Goal: Find contact information: Obtain details needed to contact an individual or organization

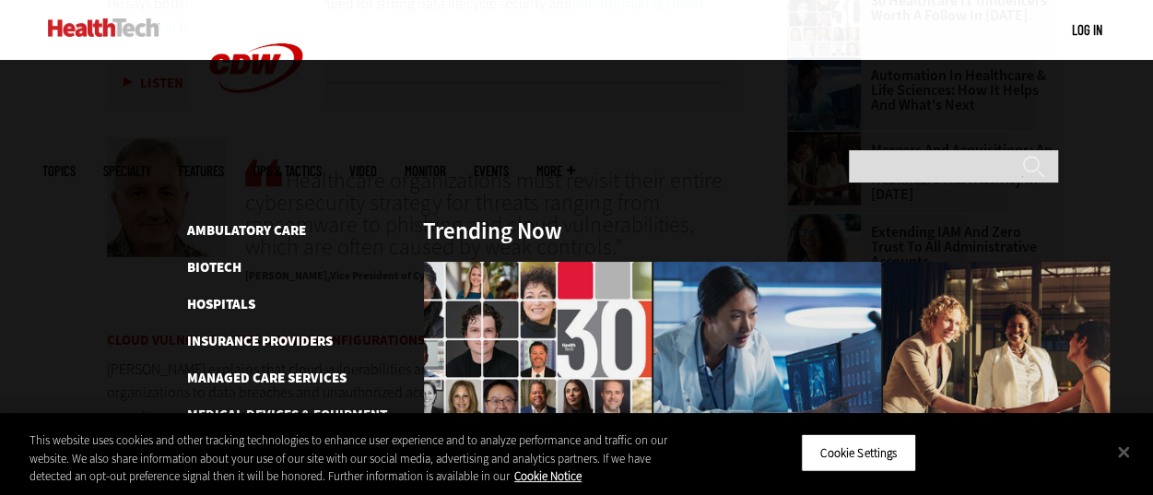
scroll to position [2787, 0]
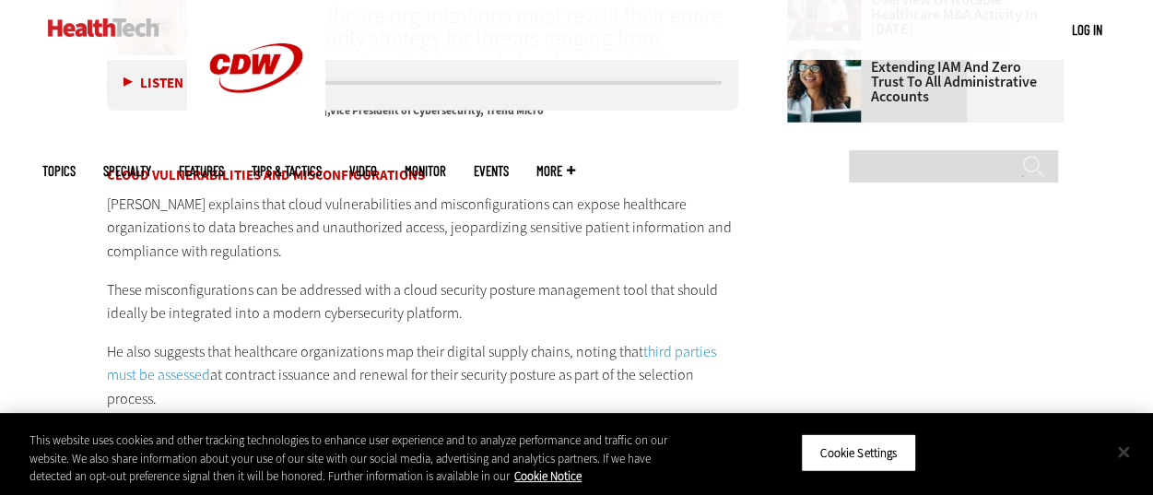
click at [1126, 447] on button "Close" at bounding box center [1123, 451] width 41 height 41
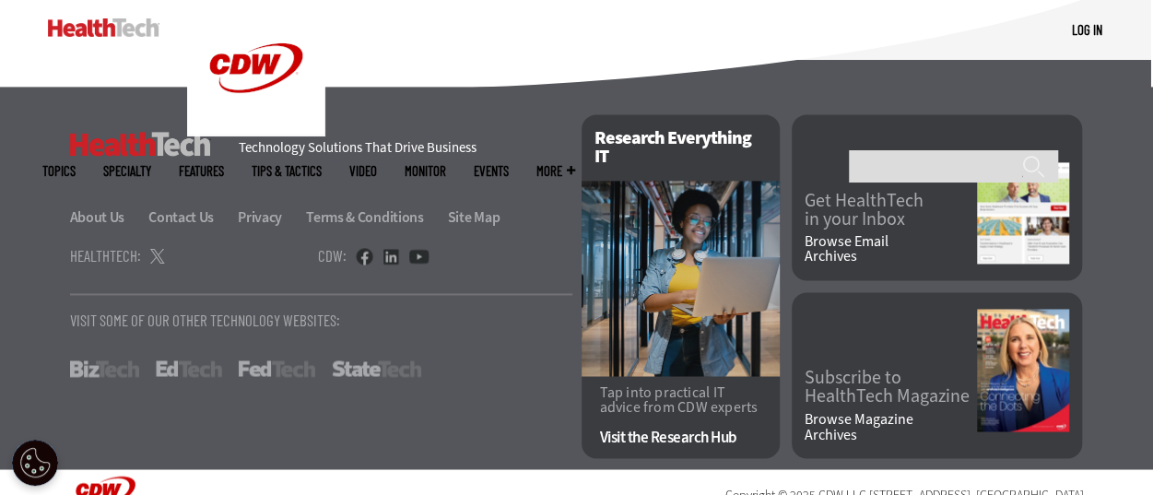
scroll to position [4798, 0]
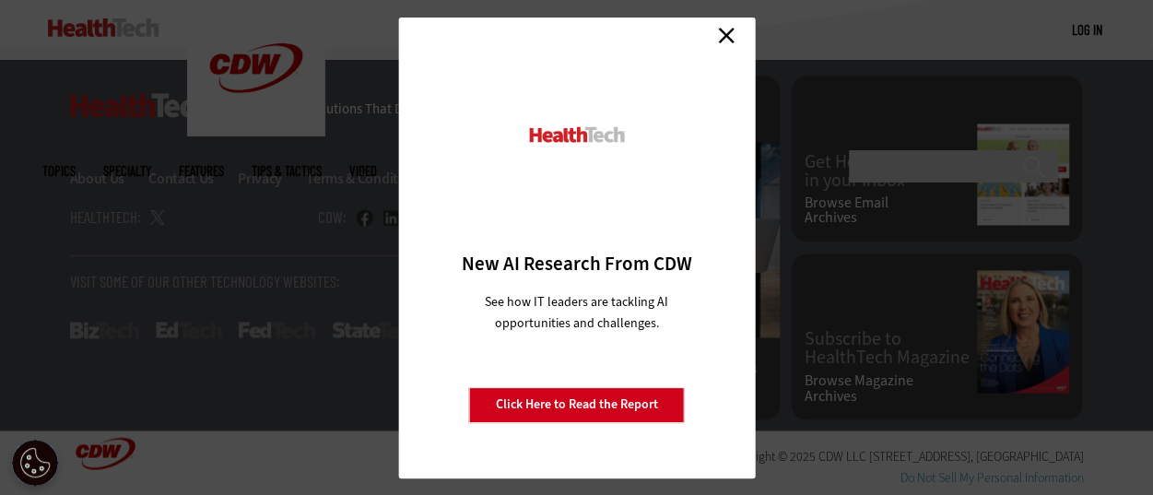
click at [714, 38] on link "Close" at bounding box center [726, 36] width 28 height 28
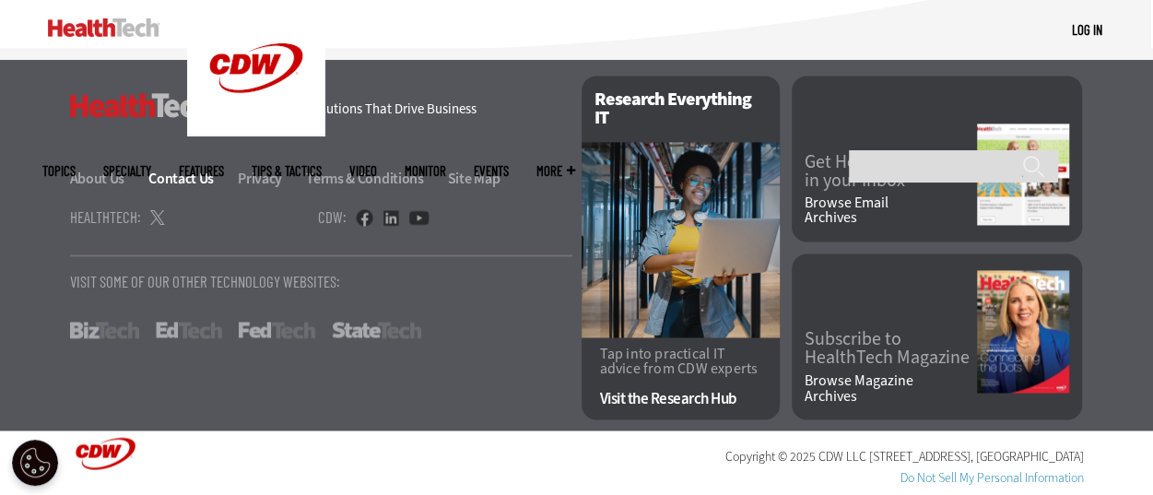
click at [168, 175] on link "Contact Us" at bounding box center [191, 178] width 87 height 19
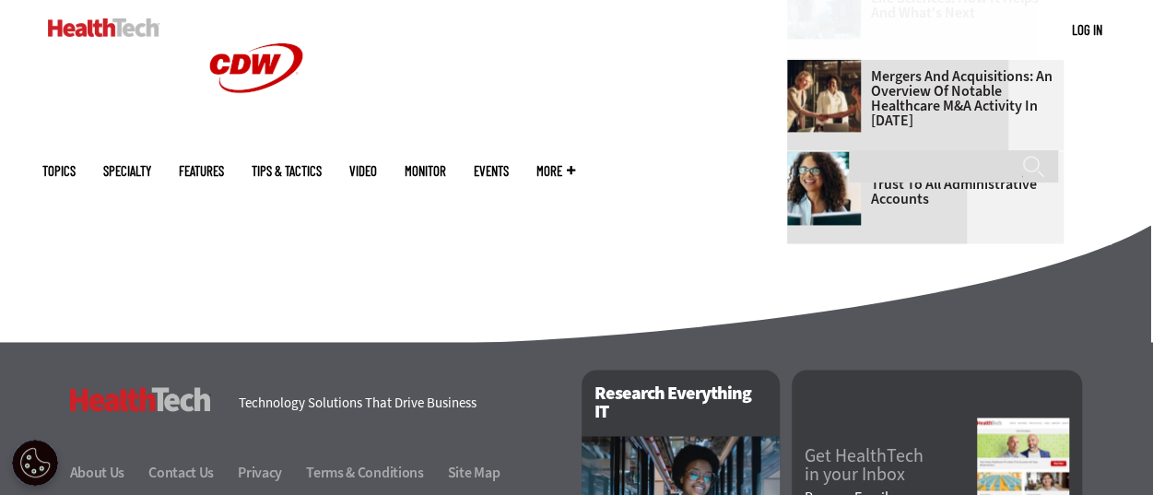
scroll to position [1522, 0]
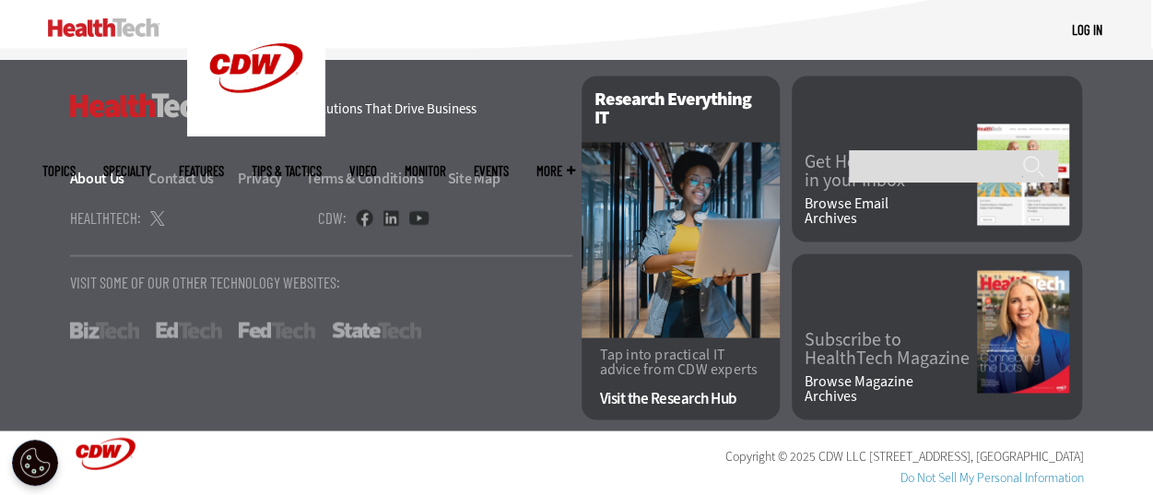
click at [100, 180] on link "About Us" at bounding box center [108, 178] width 76 height 19
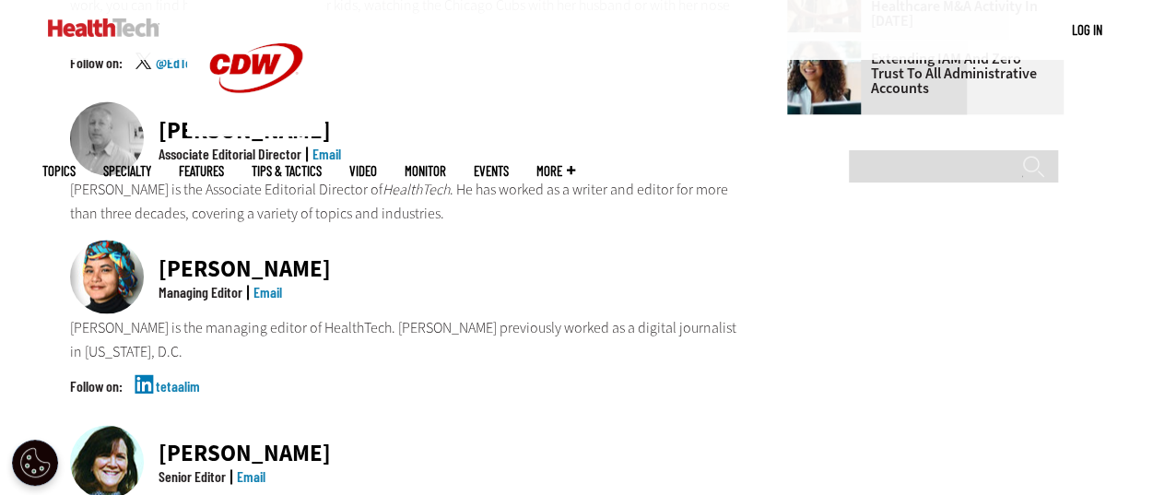
scroll to position [1179, 0]
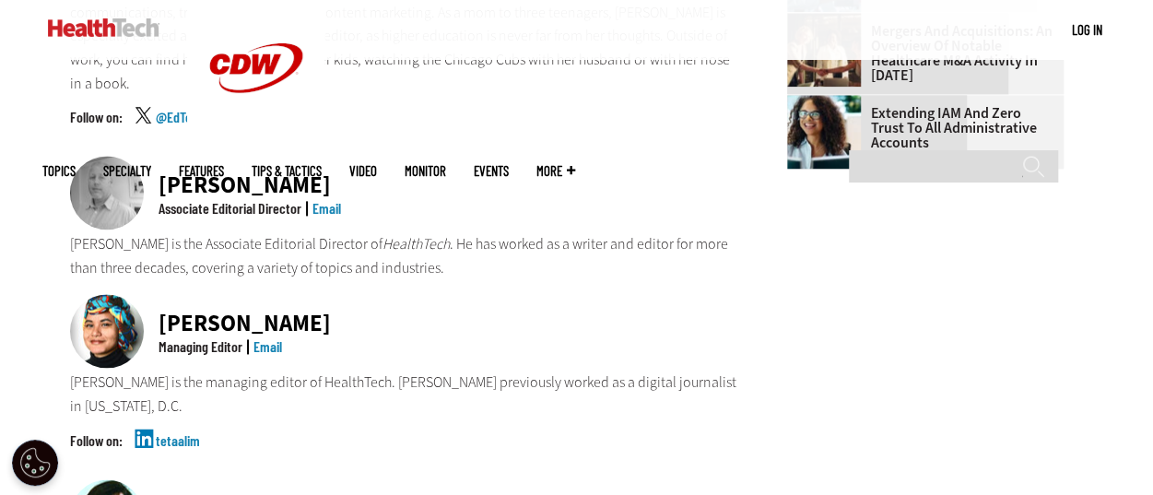
click at [324, 199] on link "Email" at bounding box center [326, 208] width 29 height 18
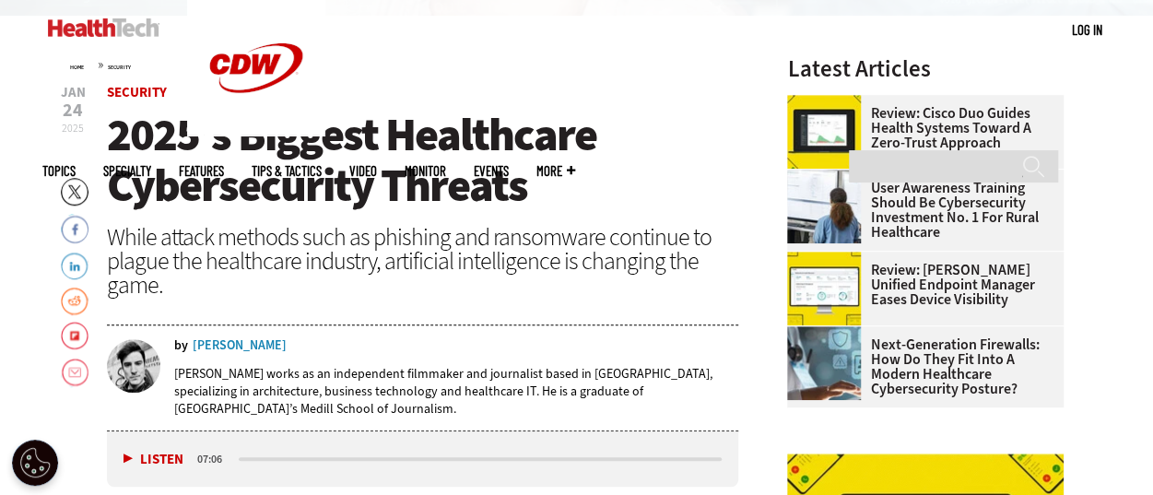
scroll to position [553, 0]
